Goal: Information Seeking & Learning: Learn about a topic

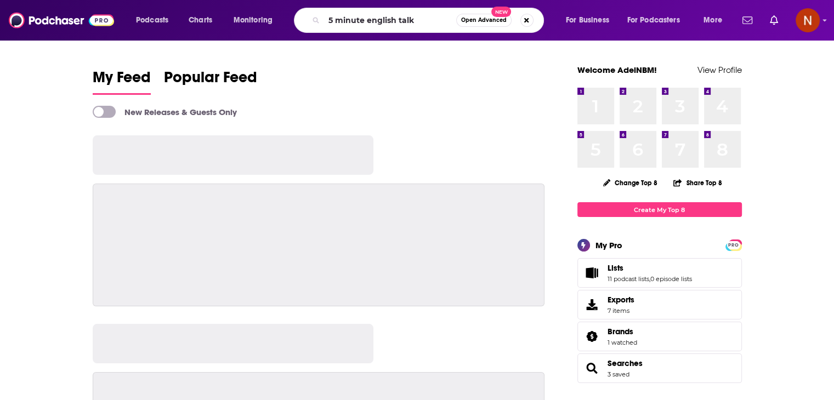
type input "5 minute english talk"
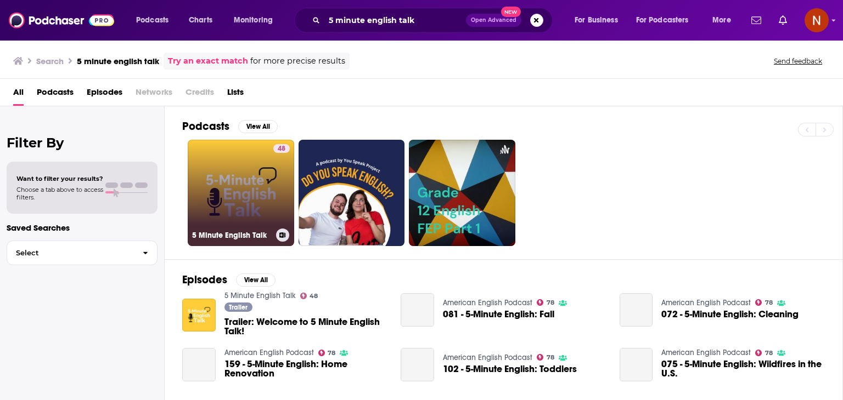
click at [254, 193] on link "48 5 Minute English Talk" at bounding box center [241, 193] width 106 height 106
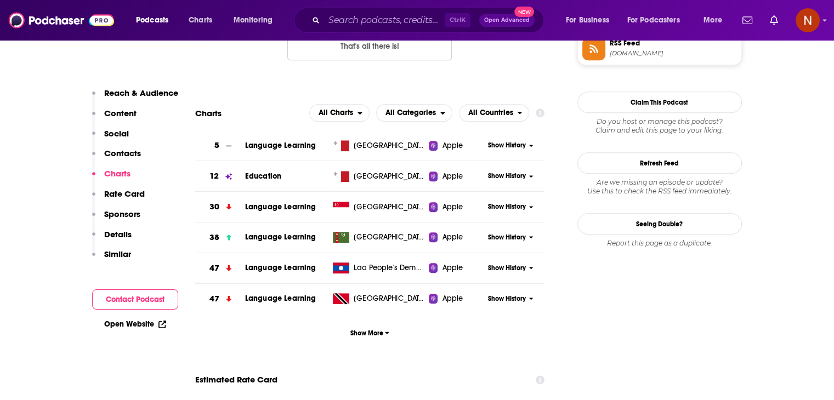
scroll to position [952, 0]
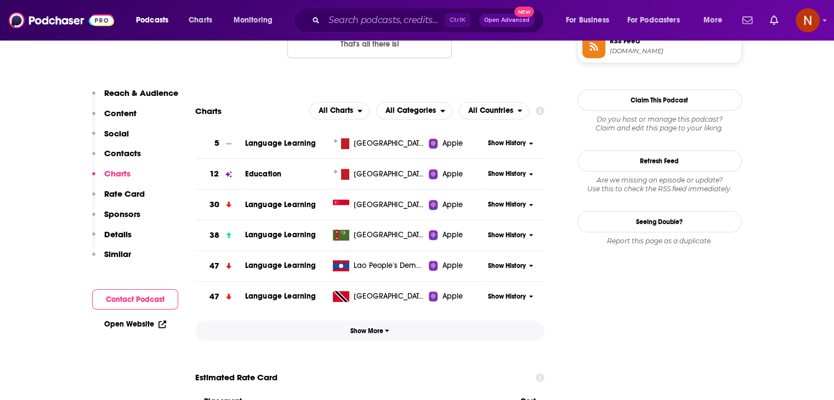
click at [366, 331] on span "Show More" at bounding box center [370, 331] width 39 height 8
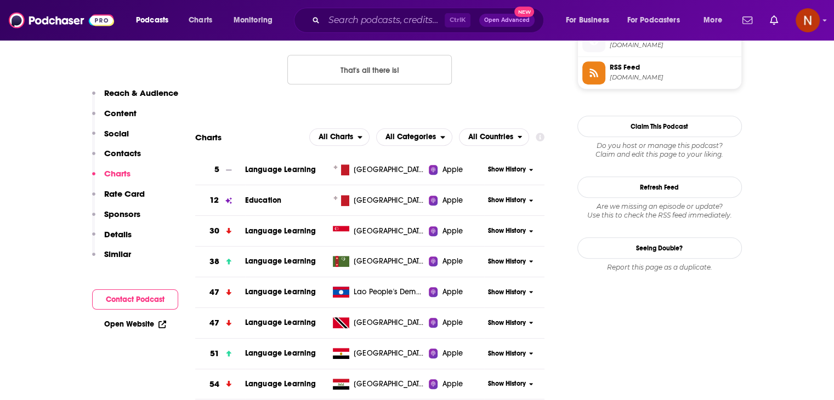
scroll to position [926, 0]
click at [512, 232] on span "Show History" at bounding box center [507, 230] width 38 height 9
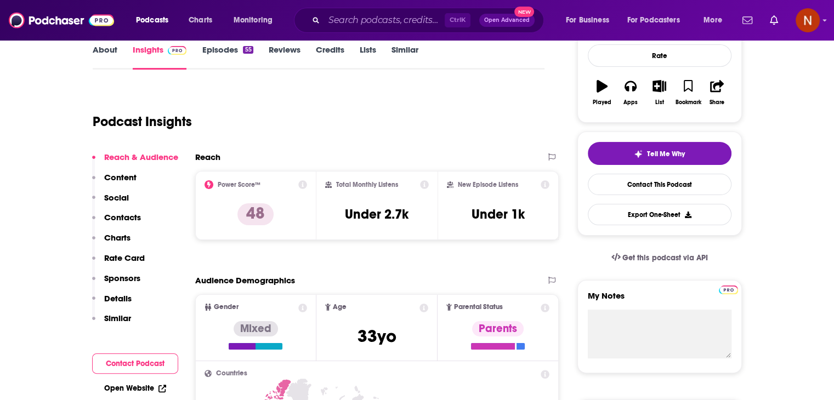
scroll to position [0, 0]
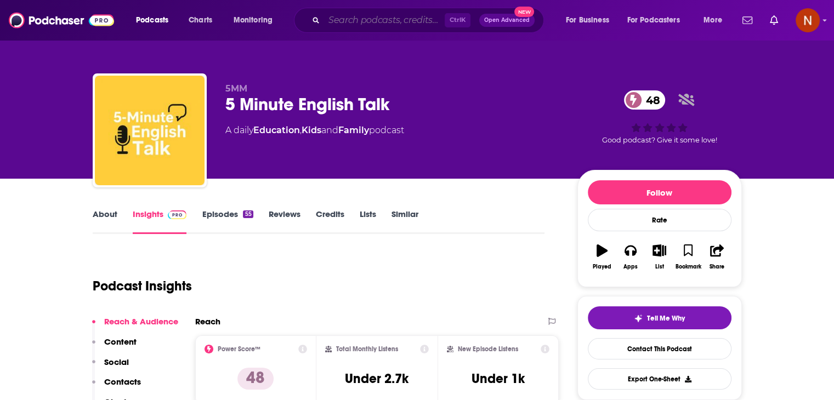
click at [397, 23] on input "Search podcasts, credits, & more..." at bounding box center [384, 21] width 121 height 18
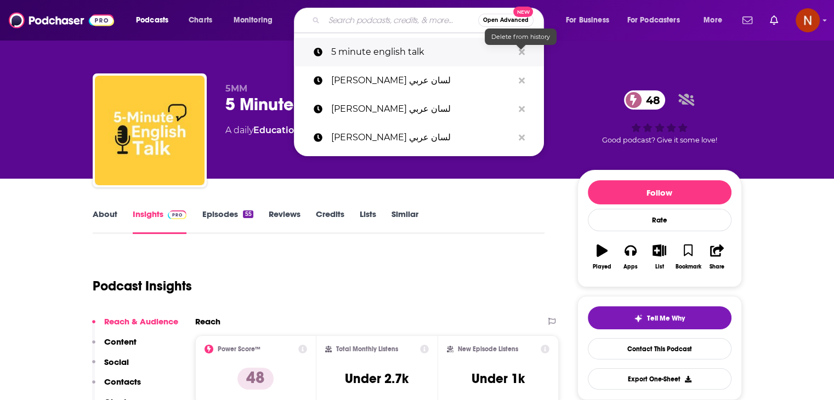
click at [520, 54] on icon "Search podcasts, credits, & more..." at bounding box center [522, 52] width 6 height 9
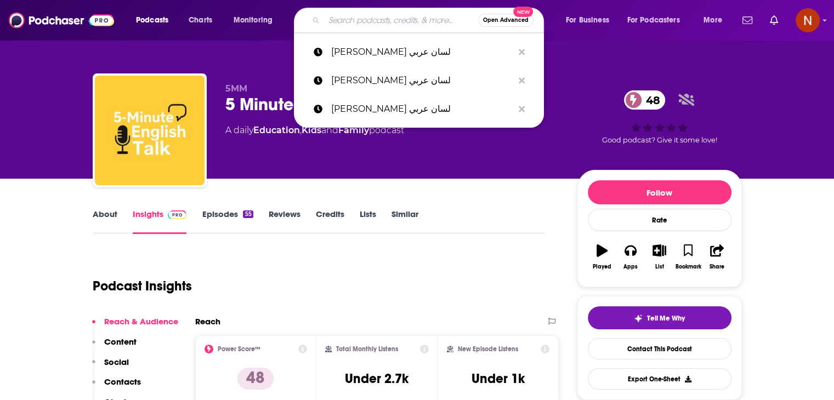
click at [404, 21] on input "Search podcasts, credits, & more..." at bounding box center [401, 21] width 154 height 18
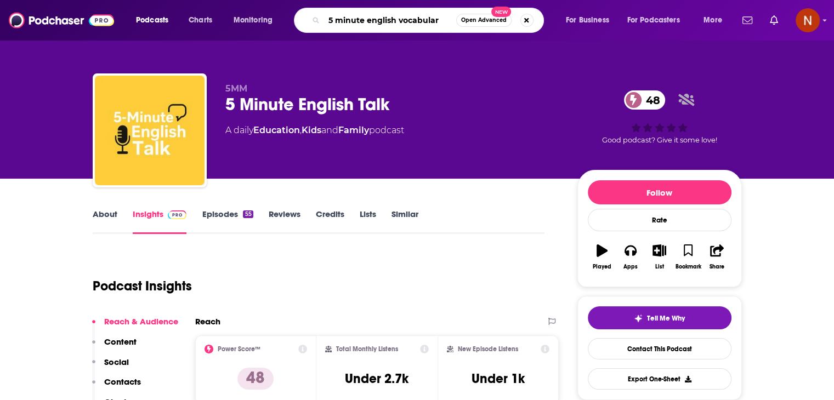
type input "5 minute english vocabulary"
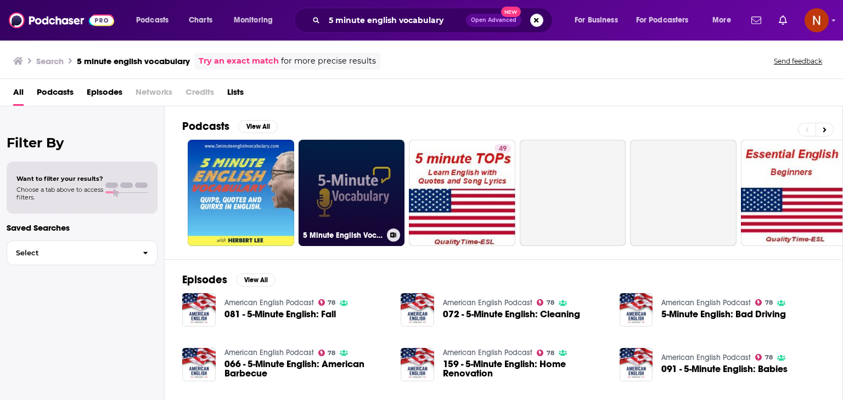
click at [338, 215] on link "5 Minute English Vocabulary Show" at bounding box center [351, 193] width 106 height 106
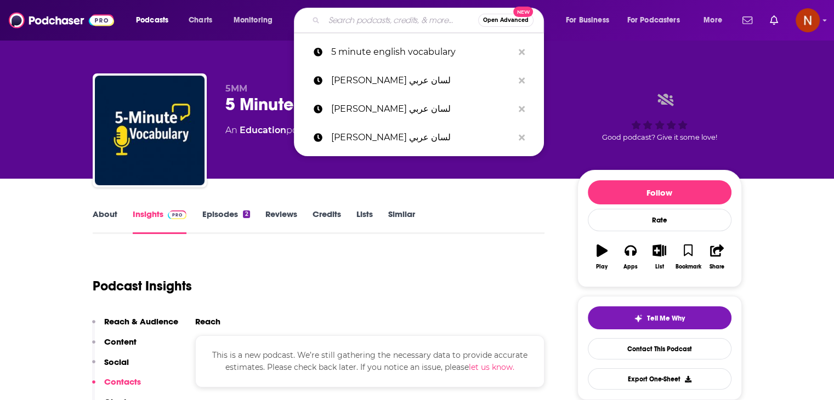
click at [392, 21] on input "Search podcasts, credits, & more..." at bounding box center [401, 21] width 154 height 18
click at [520, 50] on icon "Search podcasts, credits, & more..." at bounding box center [522, 52] width 6 height 6
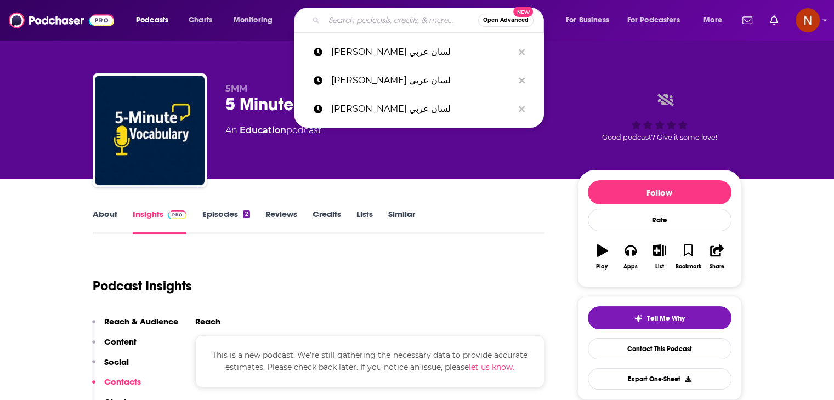
click at [408, 22] on input "Search podcasts, credits, & more..." at bounding box center [401, 21] width 154 height 18
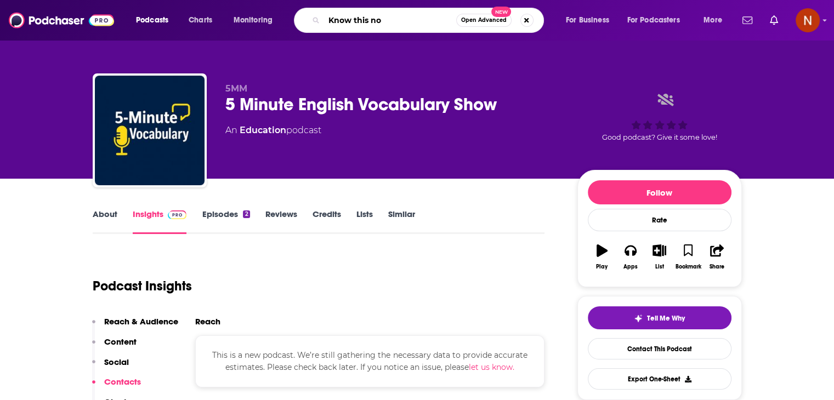
type input "Know this now"
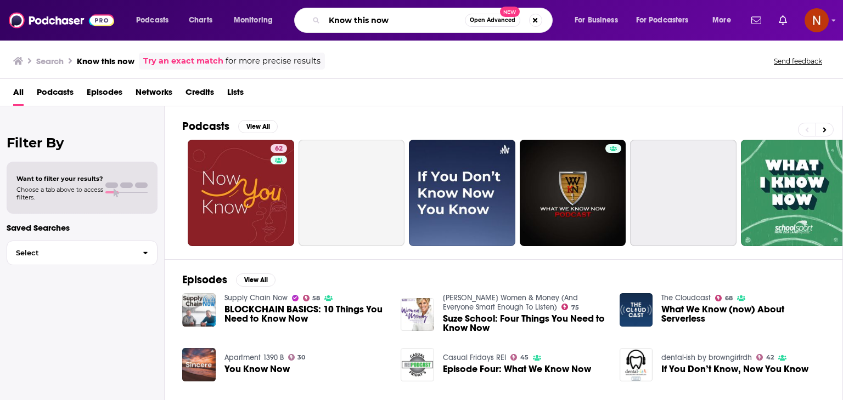
click at [403, 27] on input "Know this now" at bounding box center [394, 21] width 140 height 18
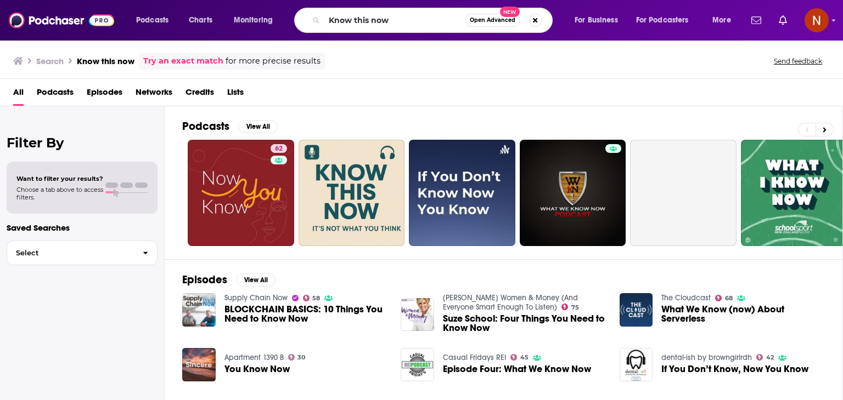
click at [542, 20] on div "Know this now Open Advanced New" at bounding box center [423, 20] width 258 height 25
click at [538, 20] on button "Search podcasts, credits, & more..." at bounding box center [535, 20] width 13 height 13
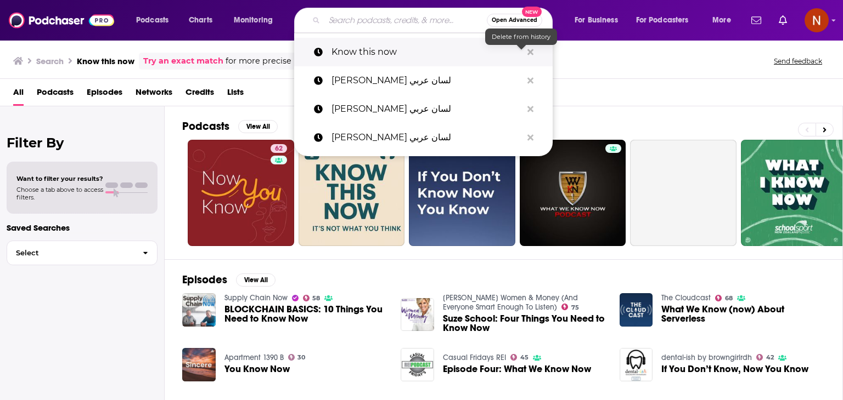
click at [528, 48] on icon "Search podcasts, credits, & more..." at bounding box center [530, 52] width 6 height 9
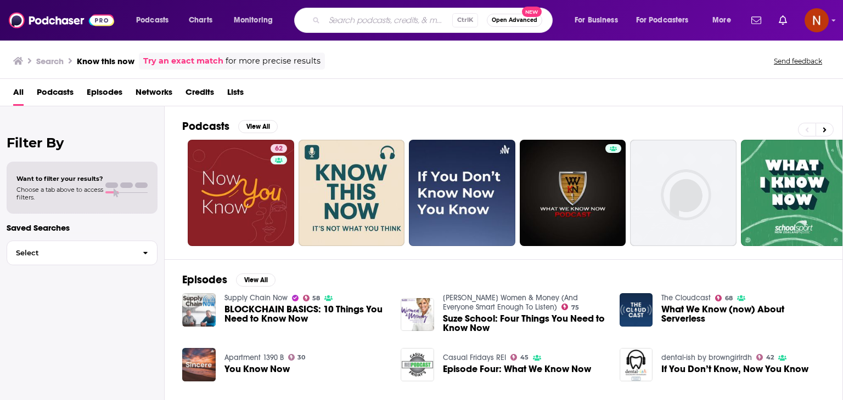
click at [430, 19] on input "Search podcasts, credits, & more..." at bounding box center [388, 21] width 128 height 18
